Goal: Navigation & Orientation: Find specific page/section

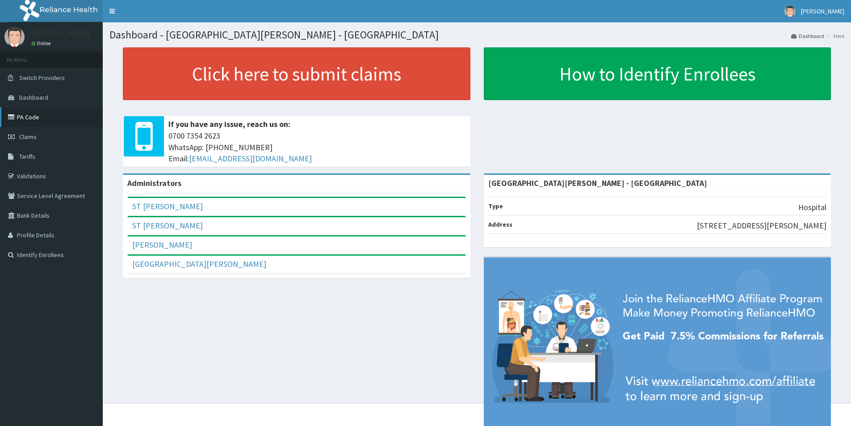
click at [36, 114] on link "PA Code" at bounding box center [51, 117] width 103 height 20
